Goal: Information Seeking & Learning: Learn about a topic

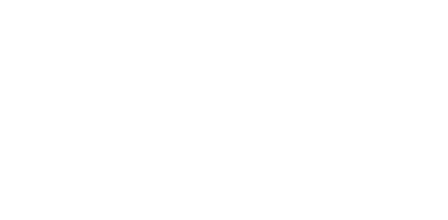
scroll to position [167, 0]
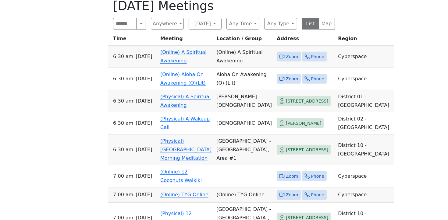
scroll to position [313, 0]
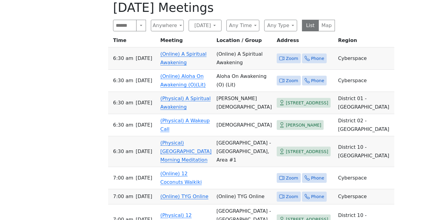
click at [193, 59] on td "(Online) A Spiritual Awakening" at bounding box center [186, 59] width 56 height 22
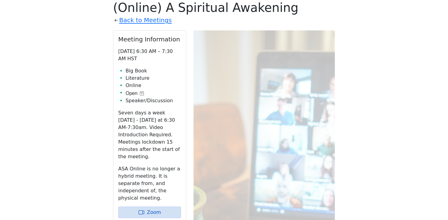
scroll to position [297, 0]
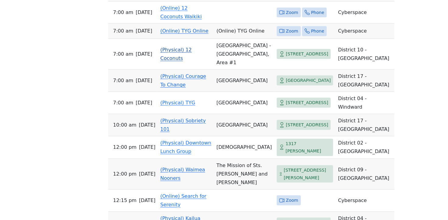
scroll to position [480, 0]
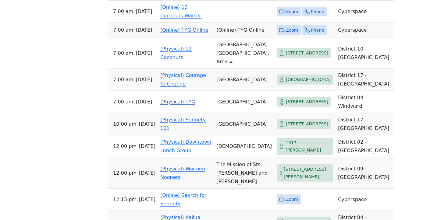
click at [193, 105] on link "(Physical) TYG" at bounding box center [177, 102] width 35 height 6
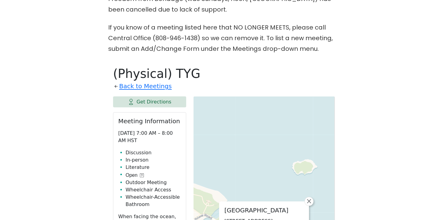
scroll to position [246, 0]
click at [130, 82] on link "Back to Meetings" at bounding box center [145, 87] width 52 height 11
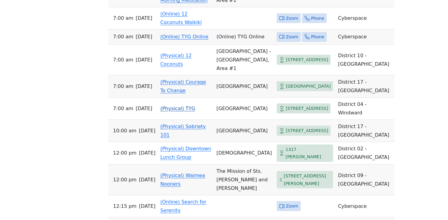
scroll to position [476, 0]
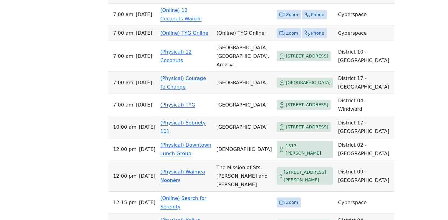
click at [195, 116] on td "(Physical) TYG" at bounding box center [186, 105] width 56 height 22
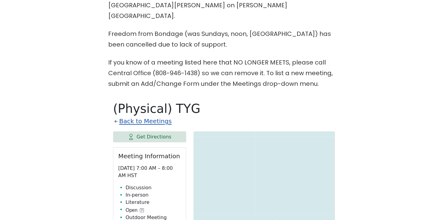
scroll to position [211, 0]
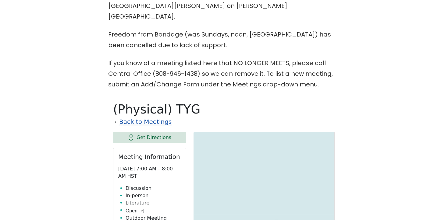
click at [155, 117] on link "Back to Meetings" at bounding box center [145, 122] width 52 height 11
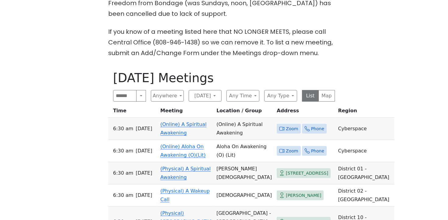
scroll to position [238, 0]
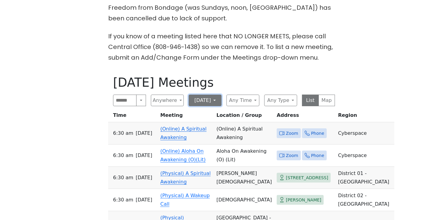
click at [192, 95] on button "Wednesday" at bounding box center [205, 101] width 33 height 12
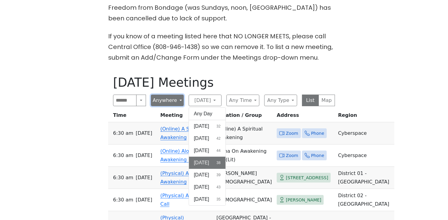
click at [164, 95] on button "Anywhere" at bounding box center [167, 101] width 33 height 12
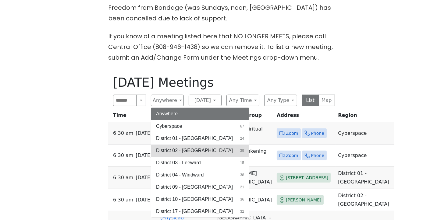
click at [201, 147] on span "District 02 - Honolulu" at bounding box center [194, 150] width 77 height 7
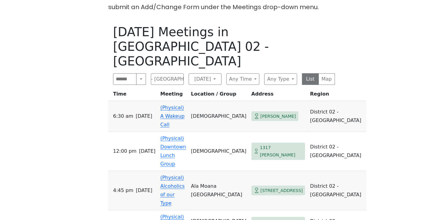
scroll to position [290, 0]
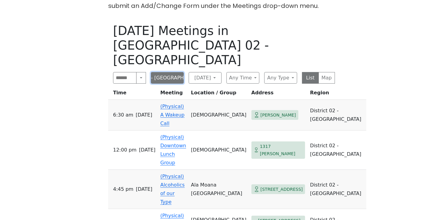
click at [158, 72] on button "District 02 - Honolulu" at bounding box center [167, 78] width 33 height 12
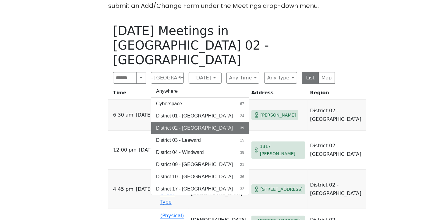
click at [96, 136] on div "The Pioneer Group (Tues, 6:30, inside the Women’s Bld. at Central Union Church)…" at bounding box center [224, 65] width 403 height 365
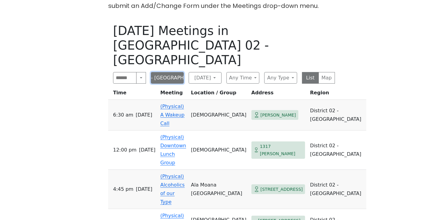
click at [161, 72] on button "District 02 - Honolulu" at bounding box center [167, 78] width 33 height 12
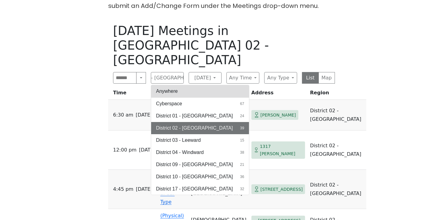
click at [165, 85] on button "Anywhere" at bounding box center [200, 91] width 98 height 12
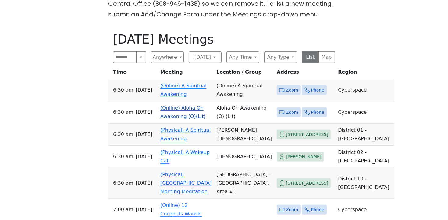
scroll to position [281, 0]
click at [175, 52] on button "Anywhere" at bounding box center [167, 58] width 33 height 12
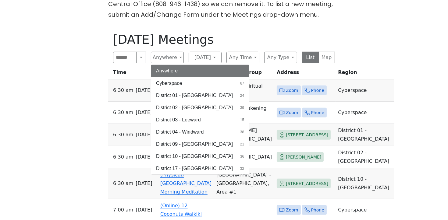
click at [203, 102] on button "District 02 - Honolulu 39" at bounding box center [200, 108] width 98 height 12
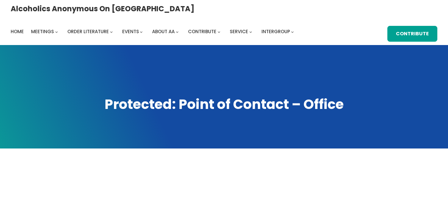
scroll to position [167, 0]
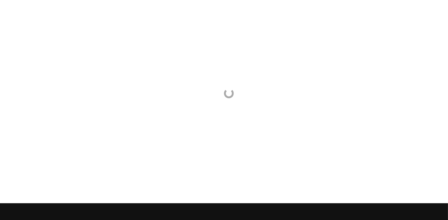
scroll to position [167, 0]
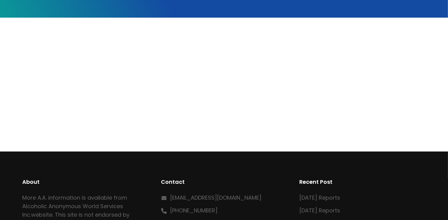
scroll to position [130, 0]
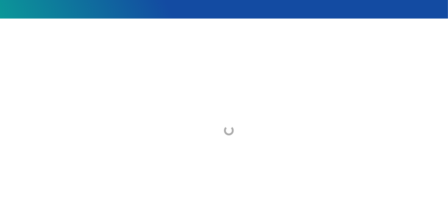
scroll to position [130, 0]
